Goal: Task Accomplishment & Management: Use online tool/utility

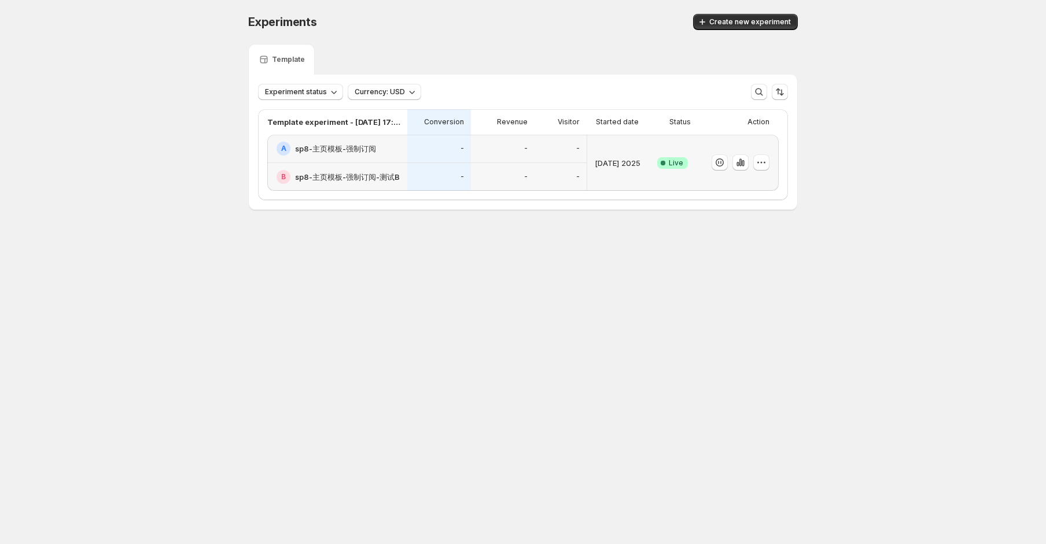
click at [692, 176] on div "Live" at bounding box center [672, 163] width 50 height 56
click at [644, 252] on div "Experiments Create new experiment Template Experiment status Currency: USD Temp…" at bounding box center [522, 136] width 577 height 272
click at [670, 169] on div "Live" at bounding box center [672, 163] width 36 height 42
click at [736, 167] on icon "button" at bounding box center [741, 163] width 12 height 12
click at [655, 215] on div "Experiments Create new experiment Template Experiment status Currency: USD Temp…" at bounding box center [522, 136] width 577 height 272
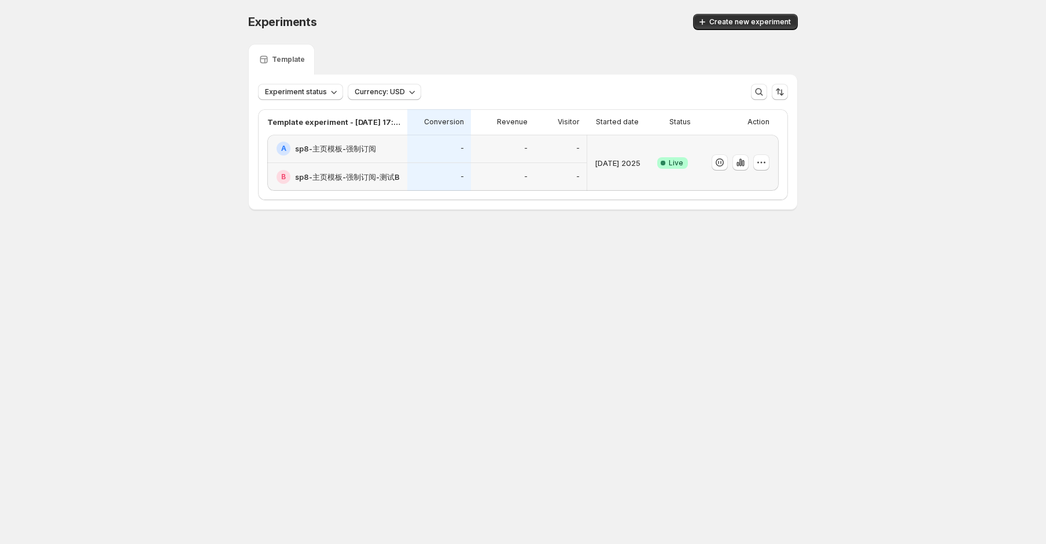
click at [652, 172] on div "Live" at bounding box center [672, 163] width 50 height 56
click at [888, 134] on div "Experiments Create new experiment Template Experiment status Currency: USD Temp…" at bounding box center [523, 136] width 1046 height 272
click at [732, 165] on button "button" at bounding box center [740, 162] width 16 height 16
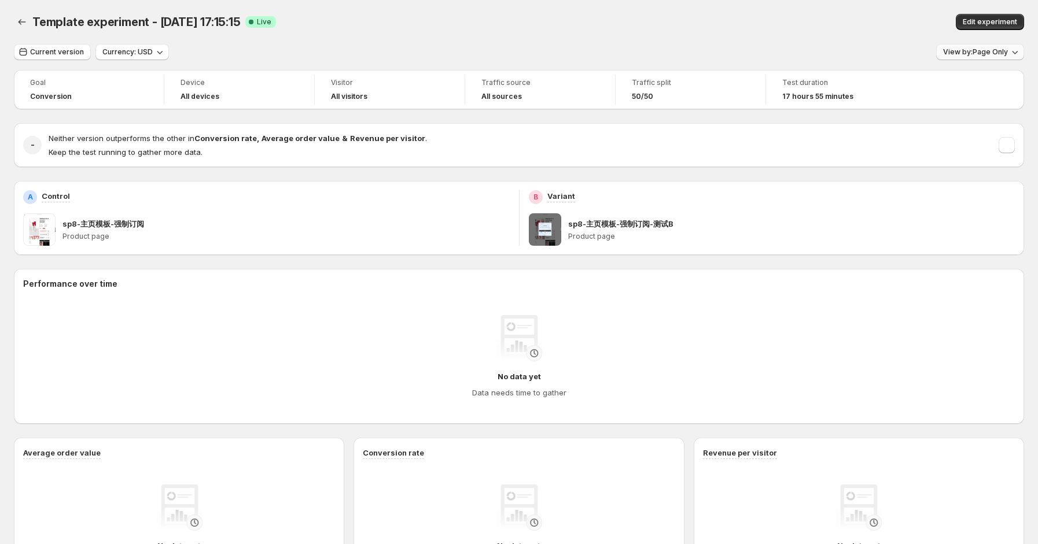
click at [987, 55] on span "View by: Page Only" at bounding box center [975, 51] width 65 height 9
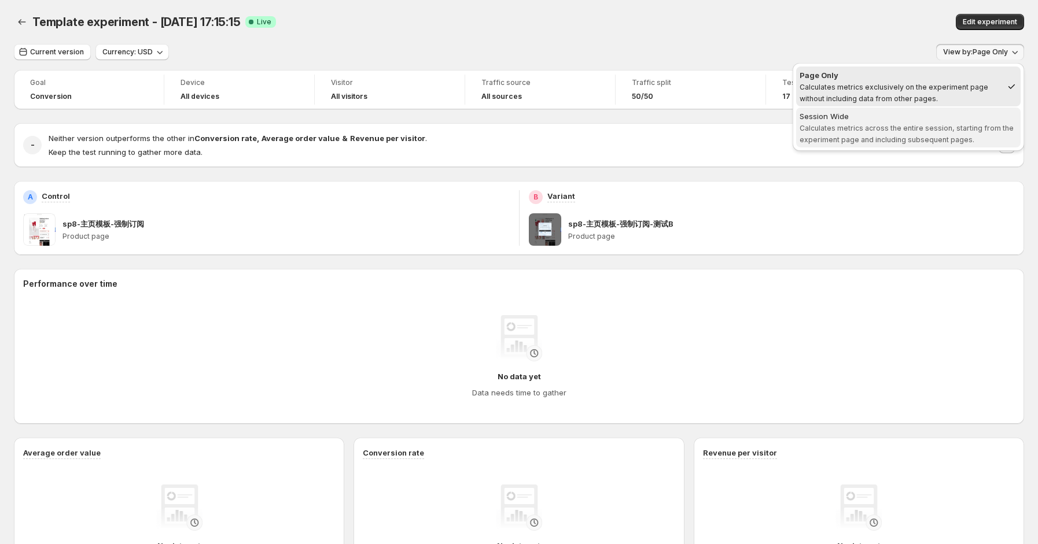
click at [903, 134] on span "Calculates metrics across the entire session, starting from the experiment page…" at bounding box center [906, 134] width 214 height 20
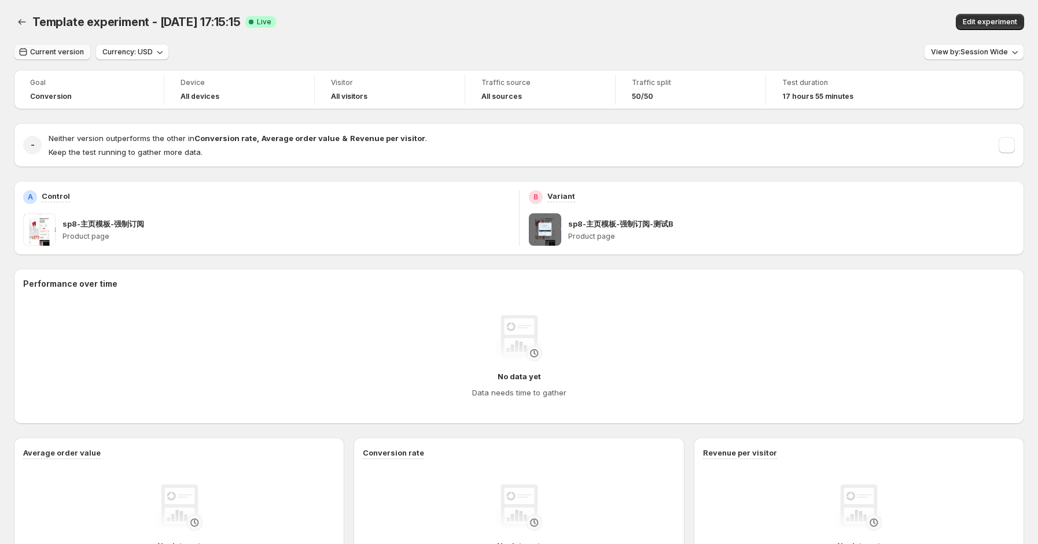
click at [60, 58] on button "Current version" at bounding box center [52, 52] width 77 height 16
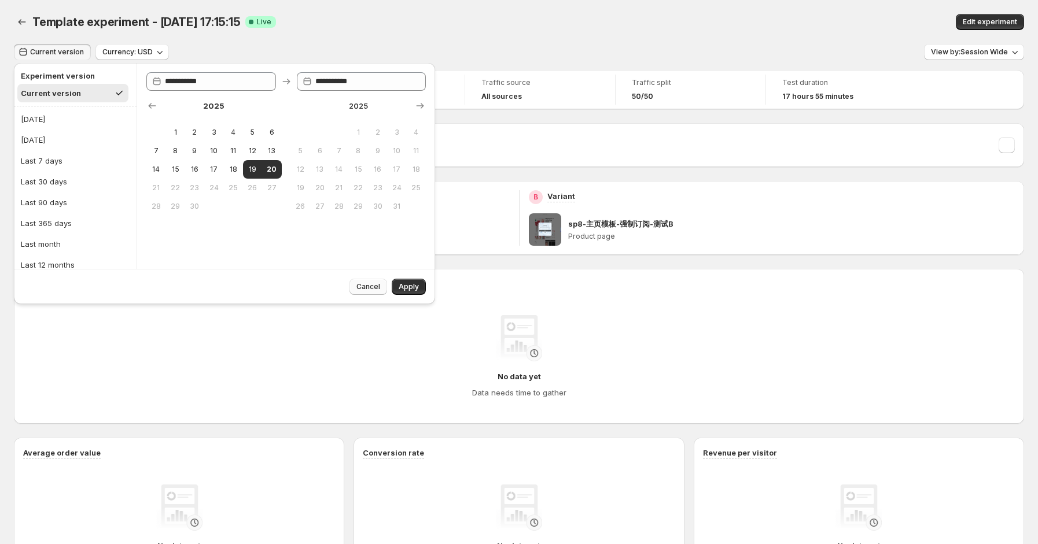
click at [359, 285] on span "Cancel" at bounding box center [368, 286] width 24 height 9
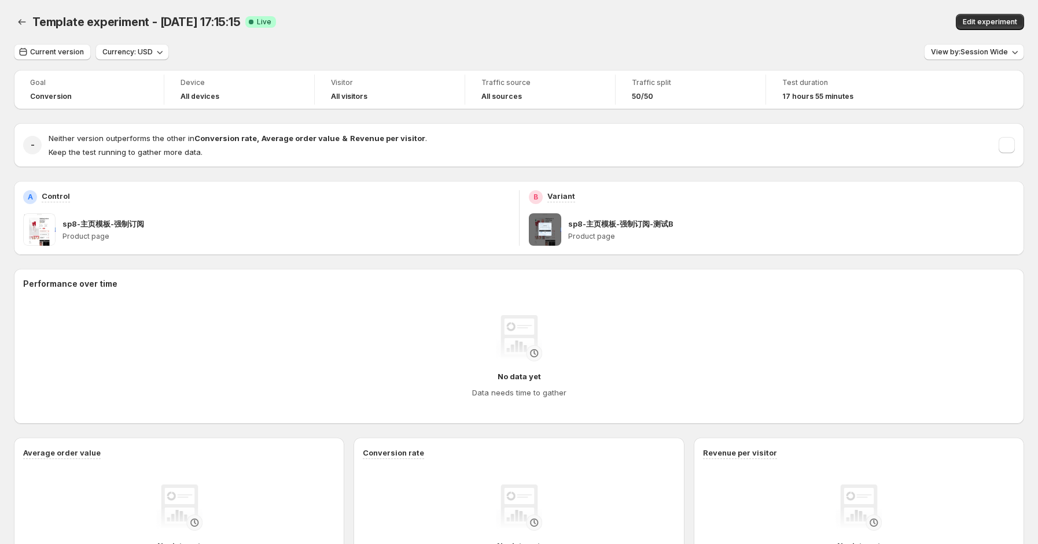
click at [570, 28] on div "Template experiment - 9月 19, 17:15:15 Live" at bounding box center [320, 22] width 576 height 16
